Goal: Navigation & Orientation: Find specific page/section

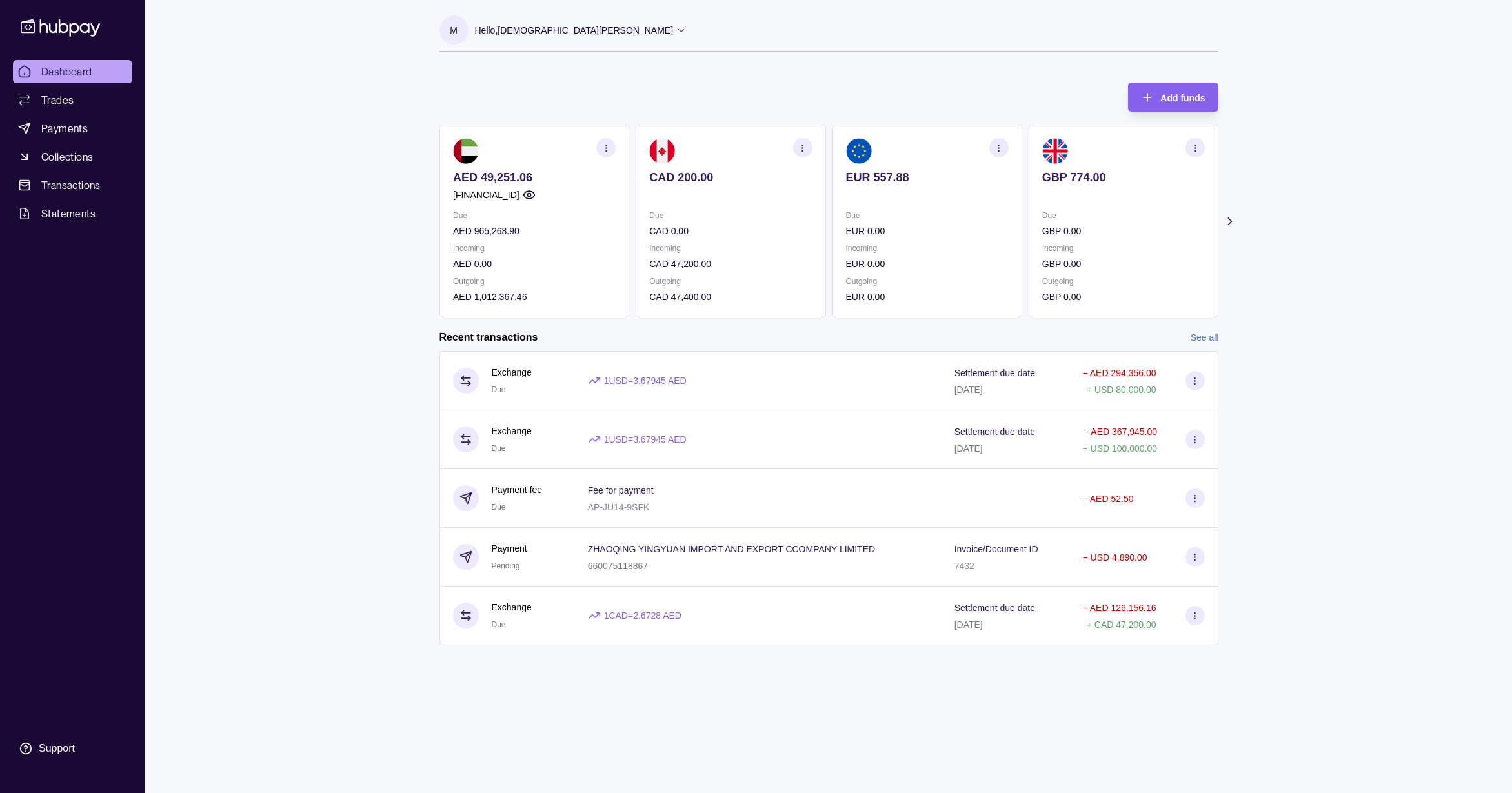
click at [1233, 219] on icon at bounding box center [1229, 221] width 13 height 13
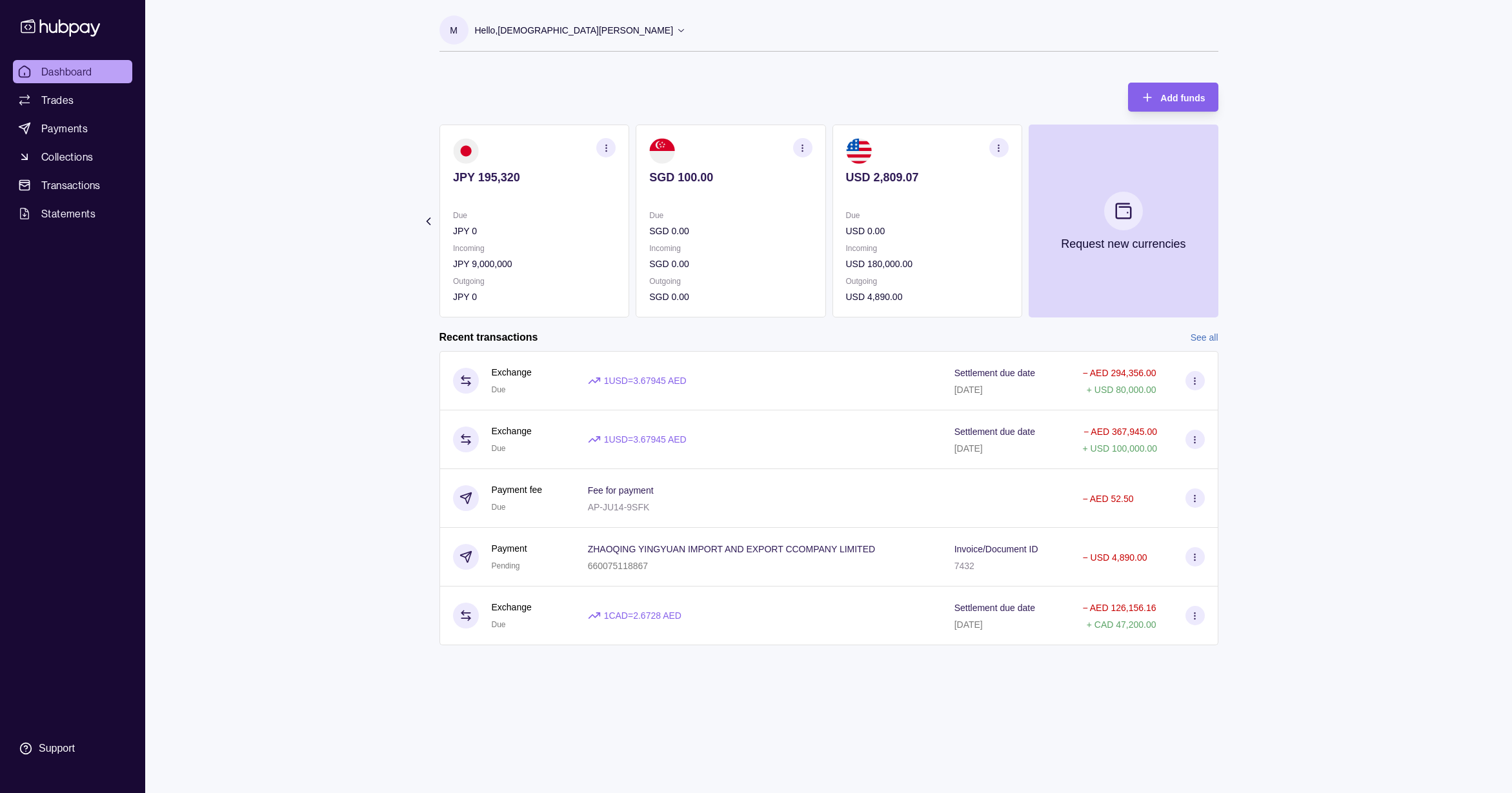
click at [433, 219] on icon at bounding box center [428, 221] width 13 height 13
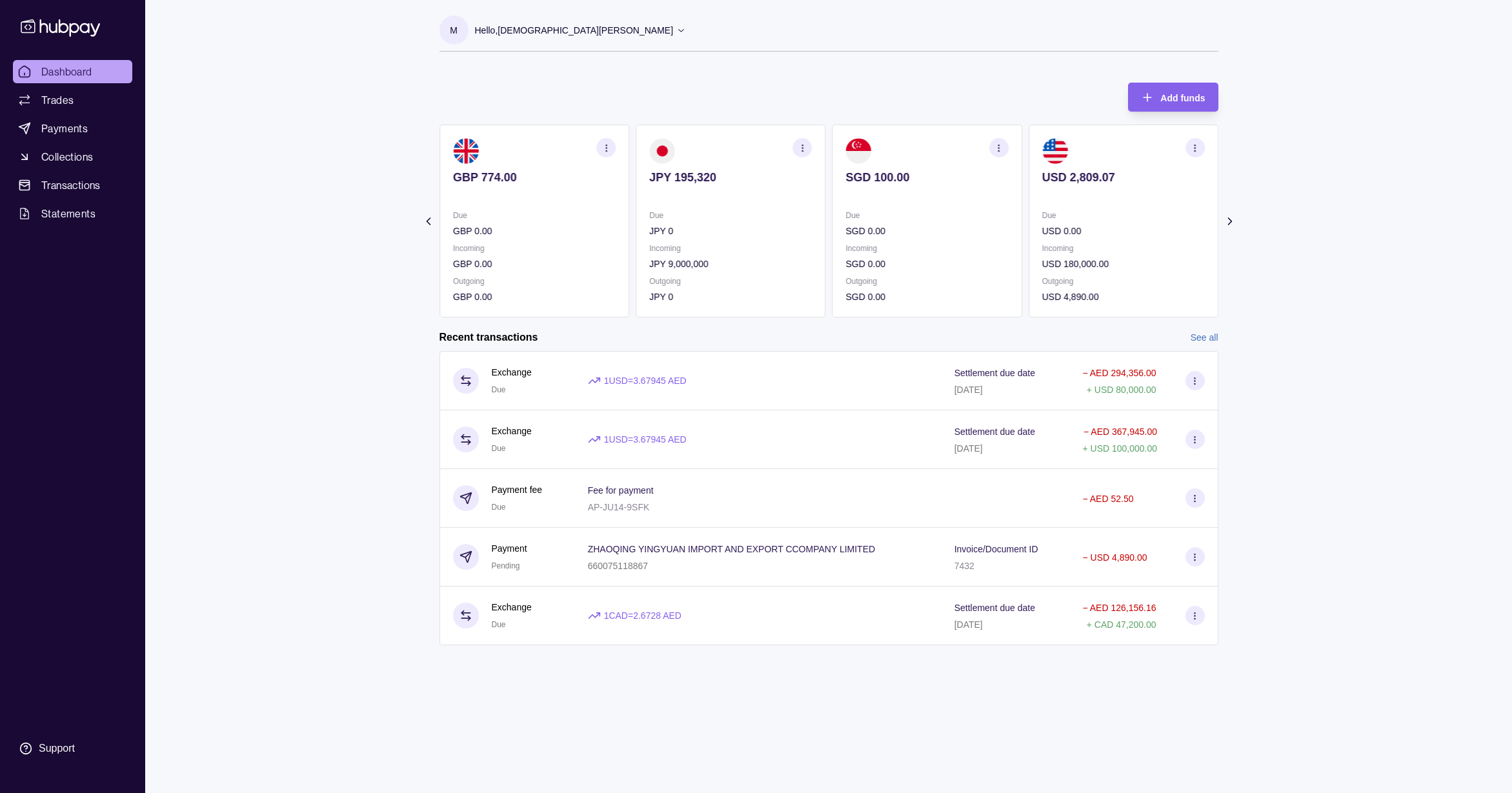
click at [433, 219] on icon at bounding box center [428, 221] width 13 height 13
click at [433, 219] on section "Add funds AED 49,251.06 [FINANCIAL_ID] Due AED 965,268.90 Incoming AED 0.00 Out…" at bounding box center [828, 370] width 831 height 601
click at [1224, 220] on icon at bounding box center [1229, 221] width 13 height 13
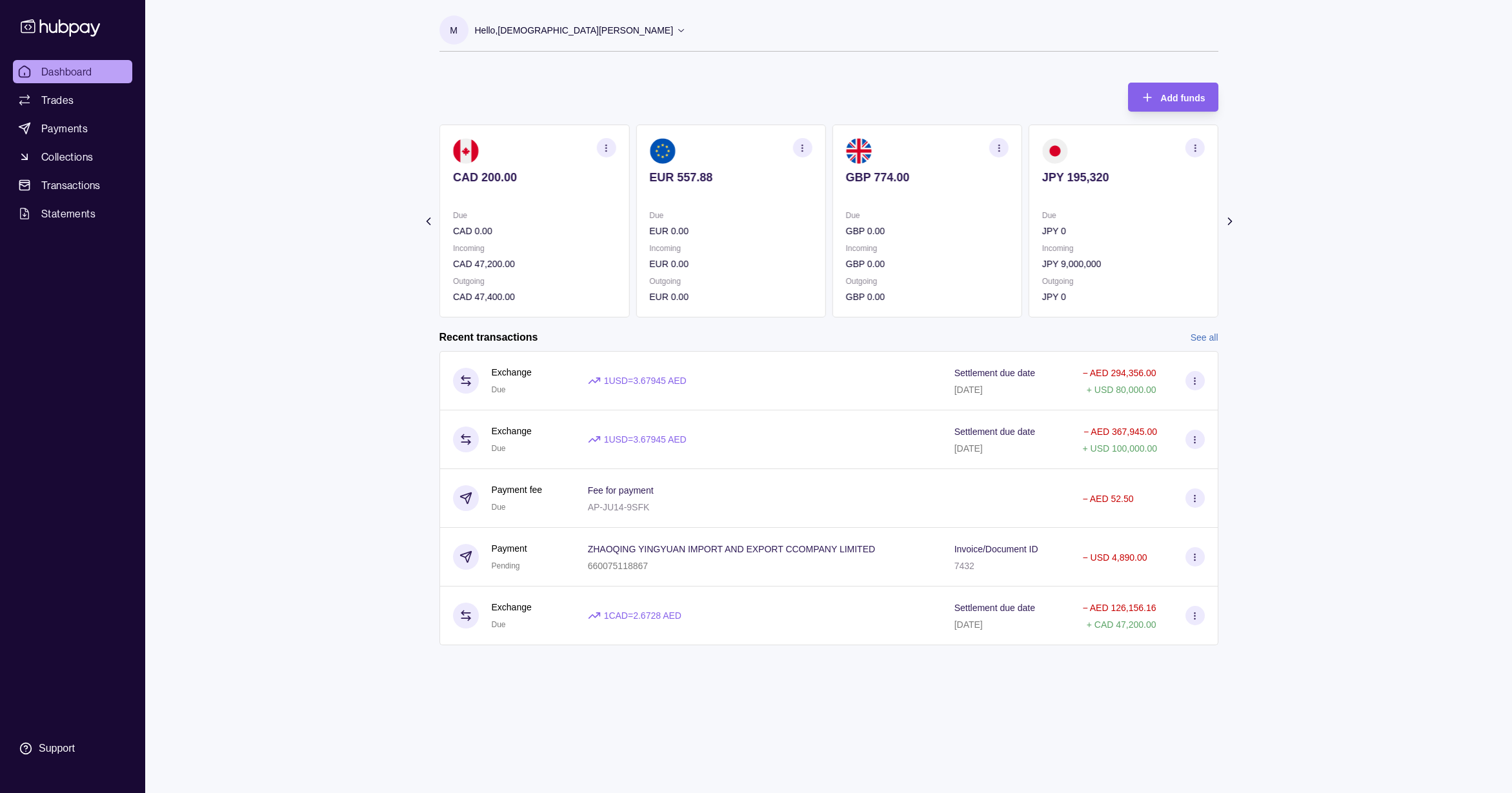
click at [1224, 220] on icon at bounding box center [1229, 221] width 13 height 13
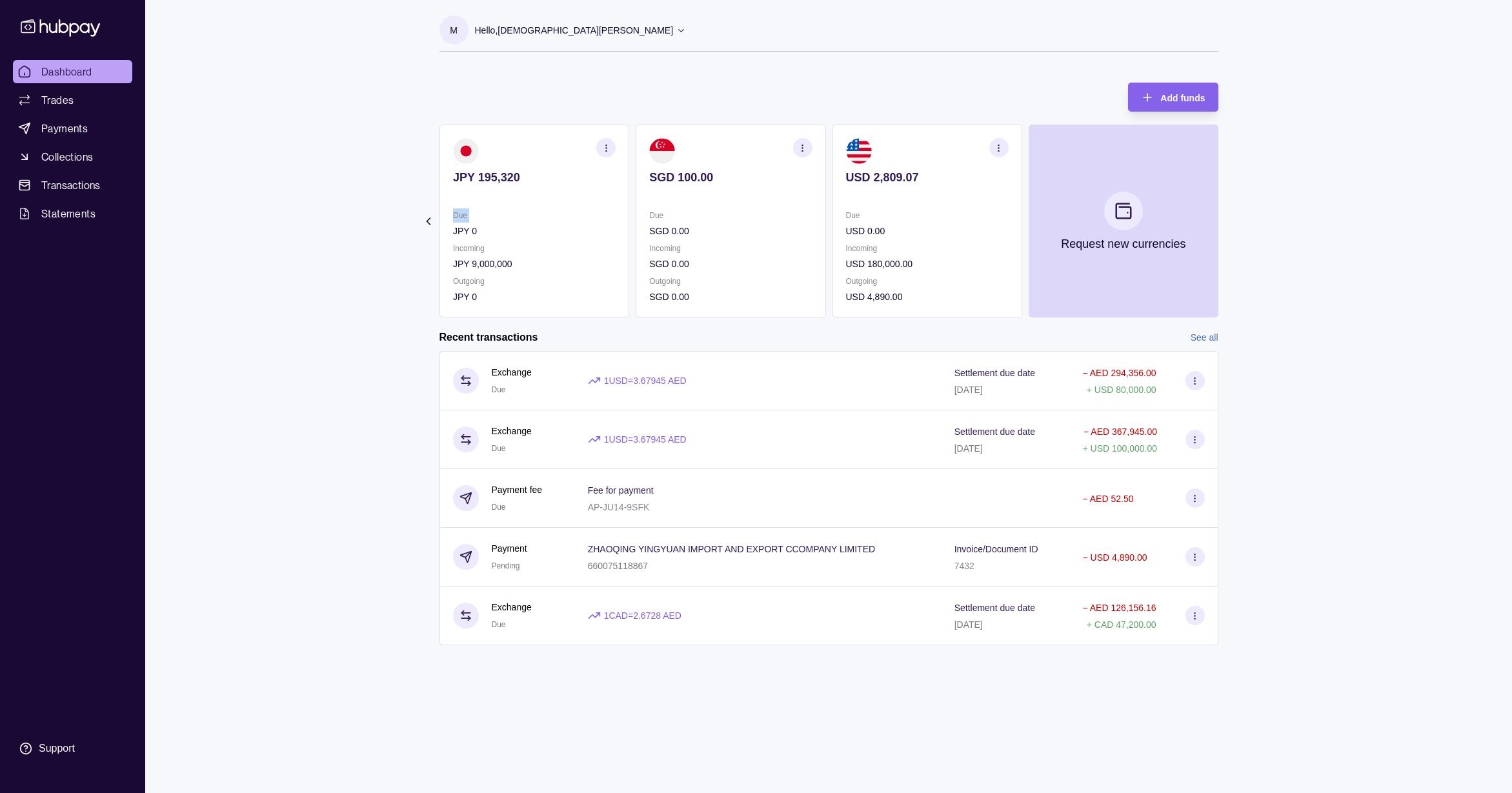
click at [1224, 220] on section "Add funds AED 49,251.06 [FINANCIAL_ID] Due AED 965,268.90 Incoming AED 0.00 Out…" at bounding box center [828, 370] width 831 height 601
click at [427, 218] on icon at bounding box center [428, 221] width 13 height 13
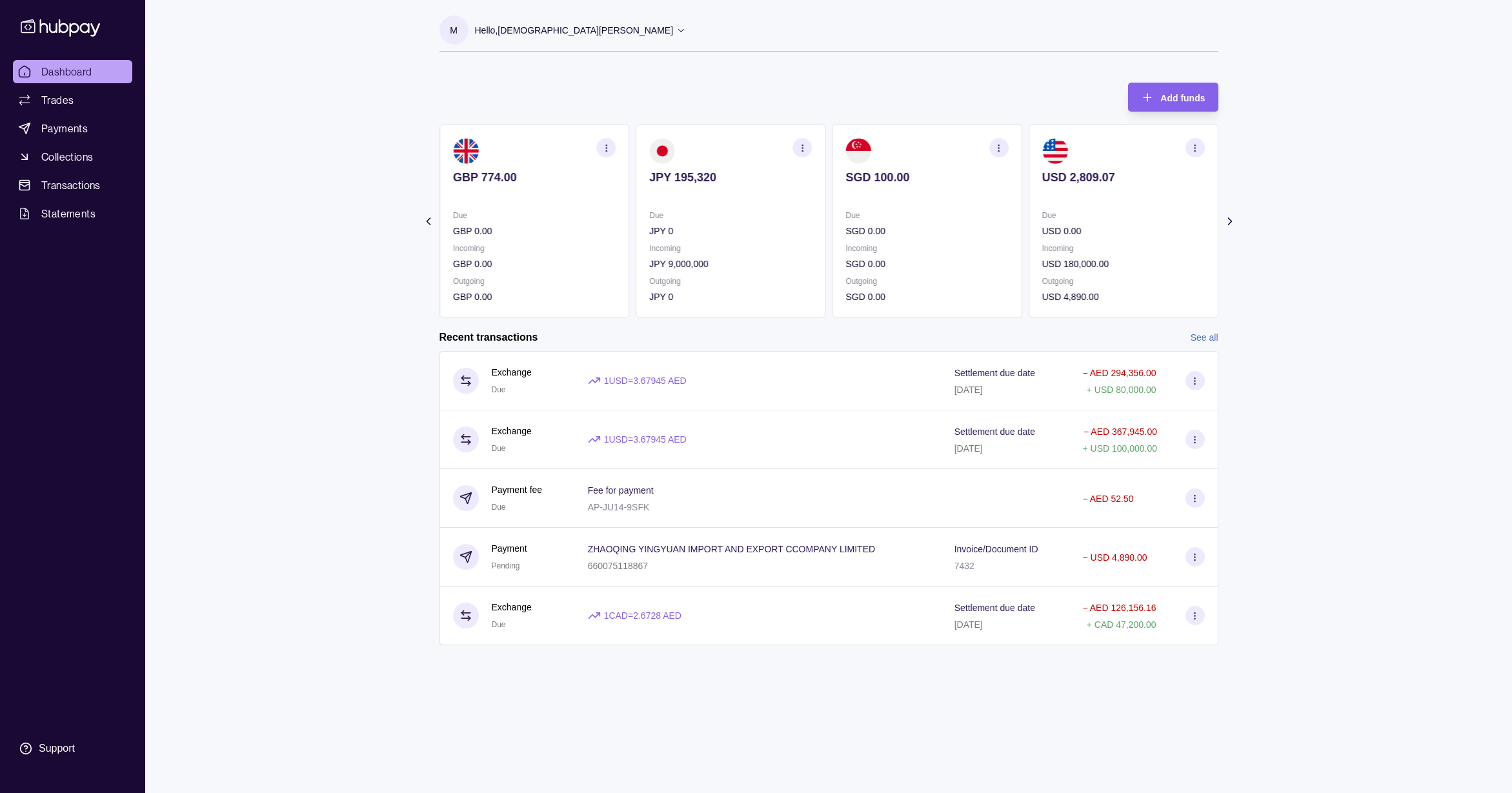
click at [426, 218] on icon at bounding box center [428, 221] width 13 height 13
click at [427, 218] on icon at bounding box center [428, 221] width 13 height 13
click at [539, 172] on p "AED 49,251.06" at bounding box center [534, 177] width 162 height 14
click at [557, 145] on section at bounding box center [534, 150] width 162 height 25
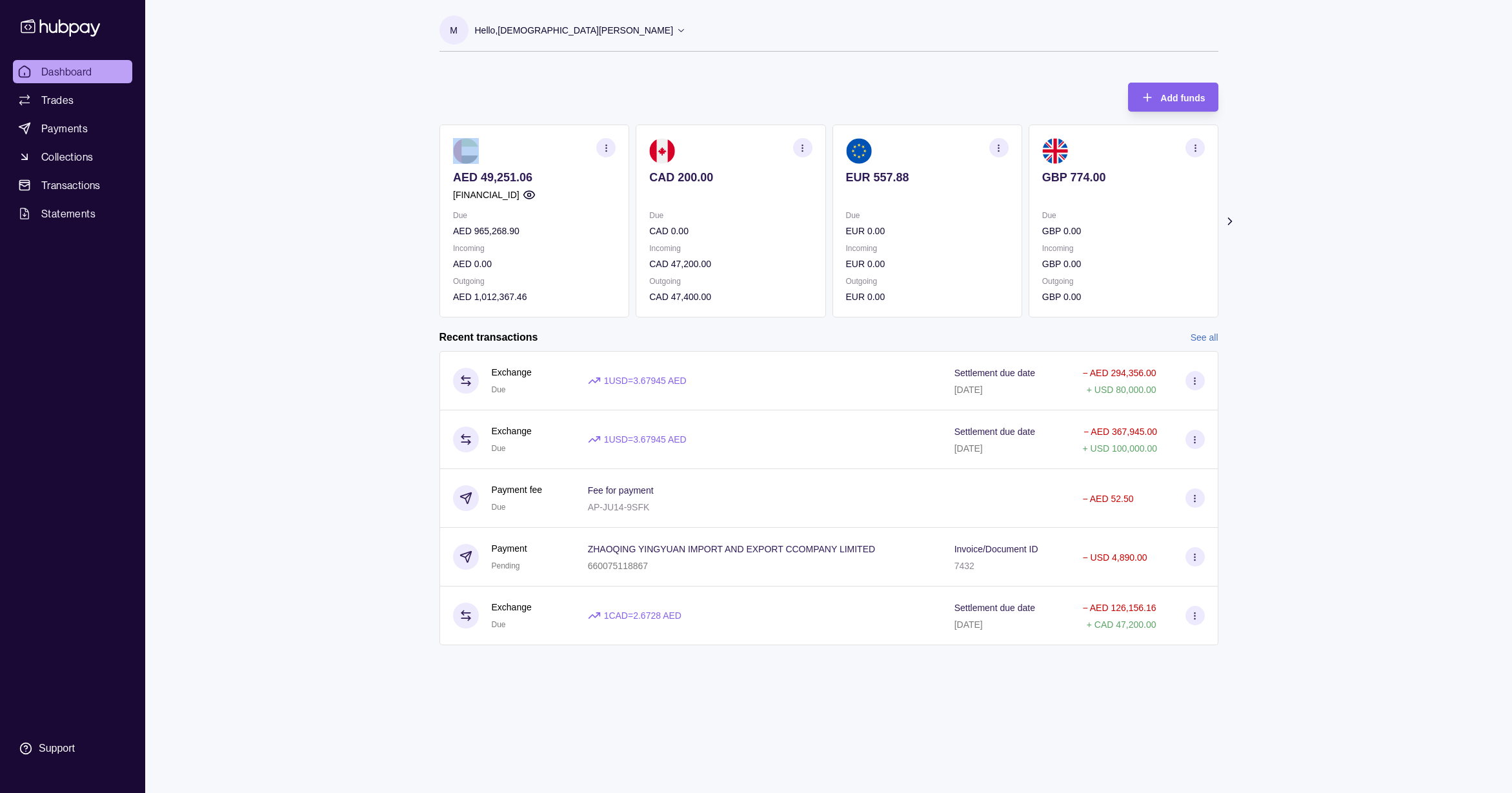
click at [556, 145] on section at bounding box center [534, 150] width 162 height 25
click at [558, 235] on p "AED 965,268.90" at bounding box center [534, 230] width 162 height 14
click at [548, 229] on p "AED 965,268.90" at bounding box center [534, 230] width 162 height 14
click at [1231, 226] on icon at bounding box center [1229, 221] width 13 height 13
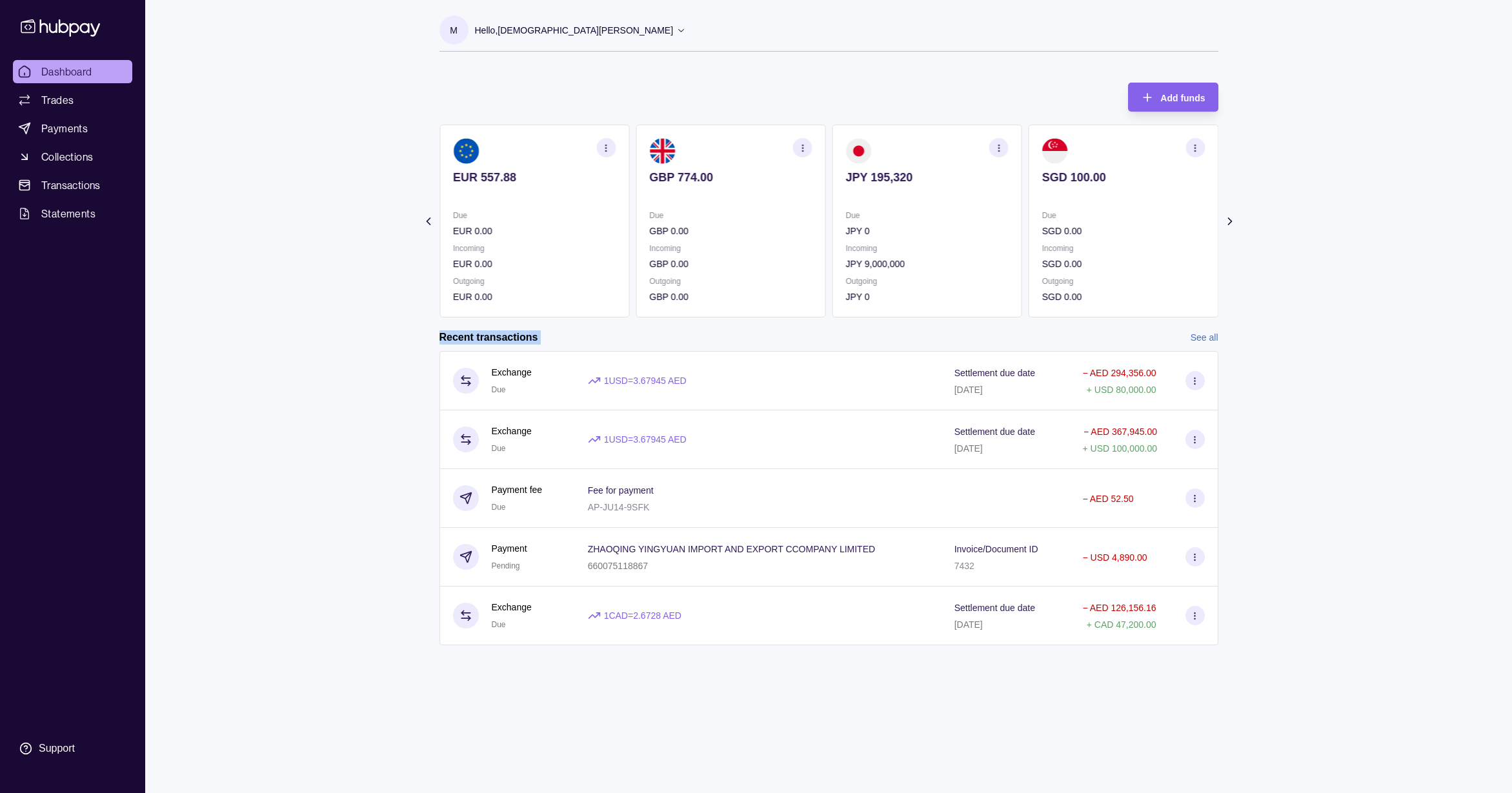
click at [1231, 226] on icon at bounding box center [1229, 221] width 13 height 13
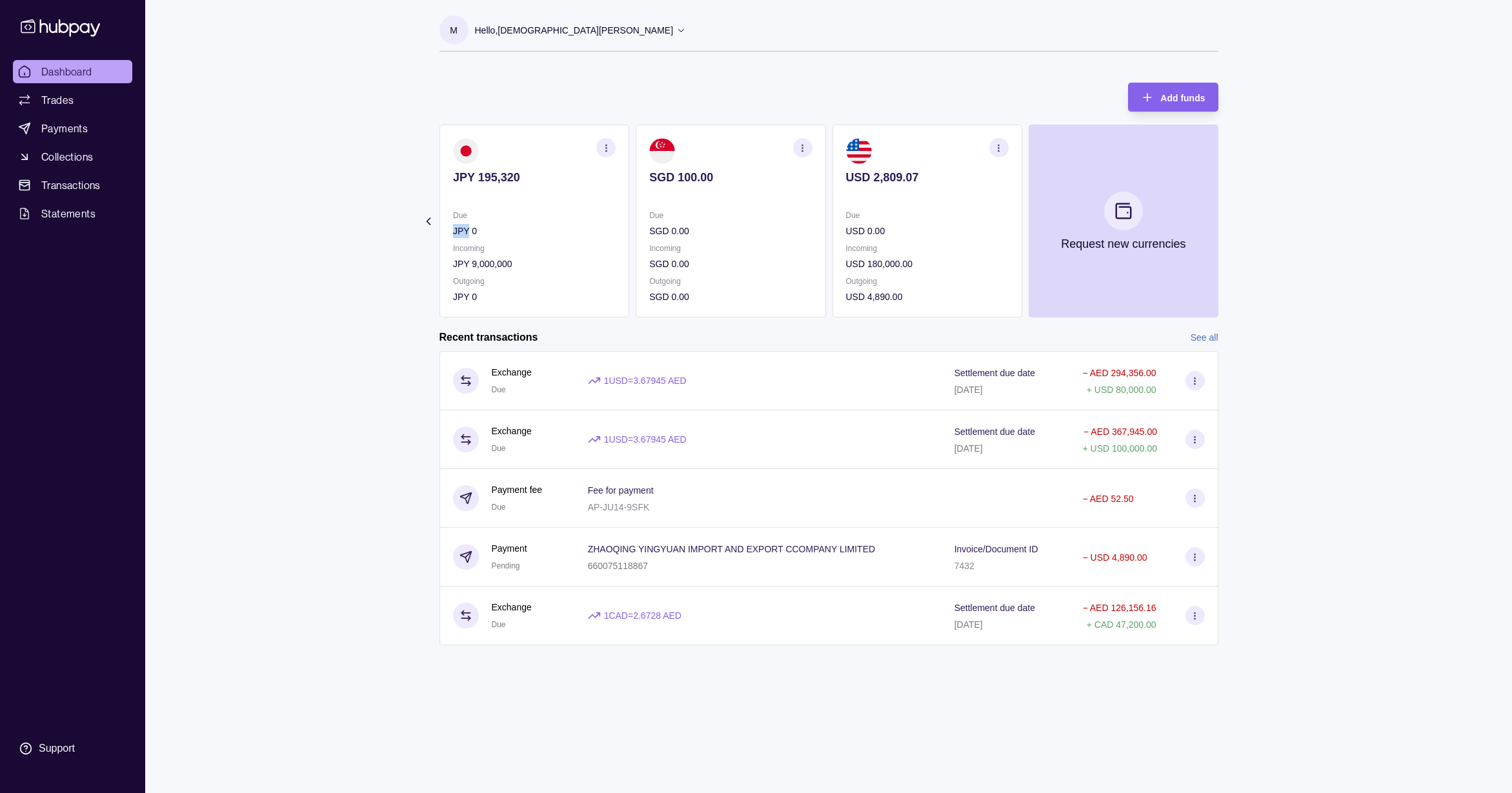
click at [1231, 226] on section "Add funds AED 49,251.06 [FINANCIAL_ID] Due AED 965,268.90 Incoming AED 0.00 Out…" at bounding box center [828, 370] width 831 height 601
click at [75, 98] on link "Trades" at bounding box center [73, 100] width 120 height 23
